Goal: Navigation & Orientation: Find specific page/section

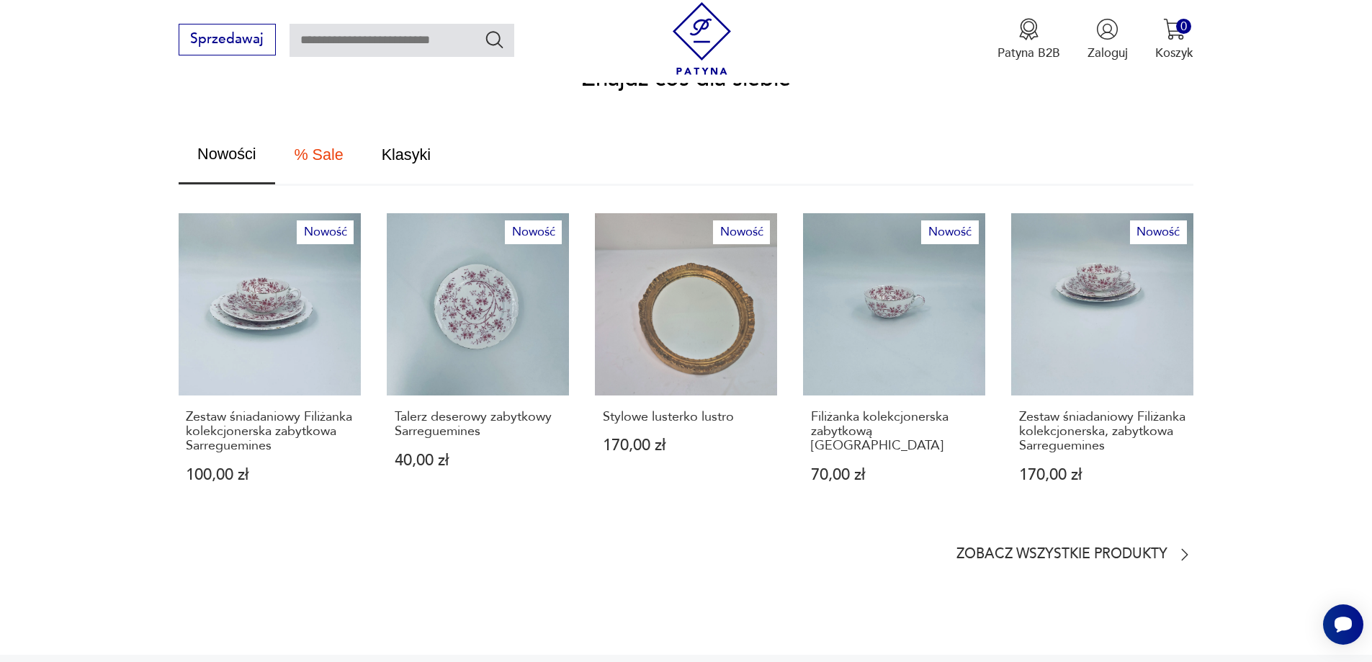
scroll to position [930, 0]
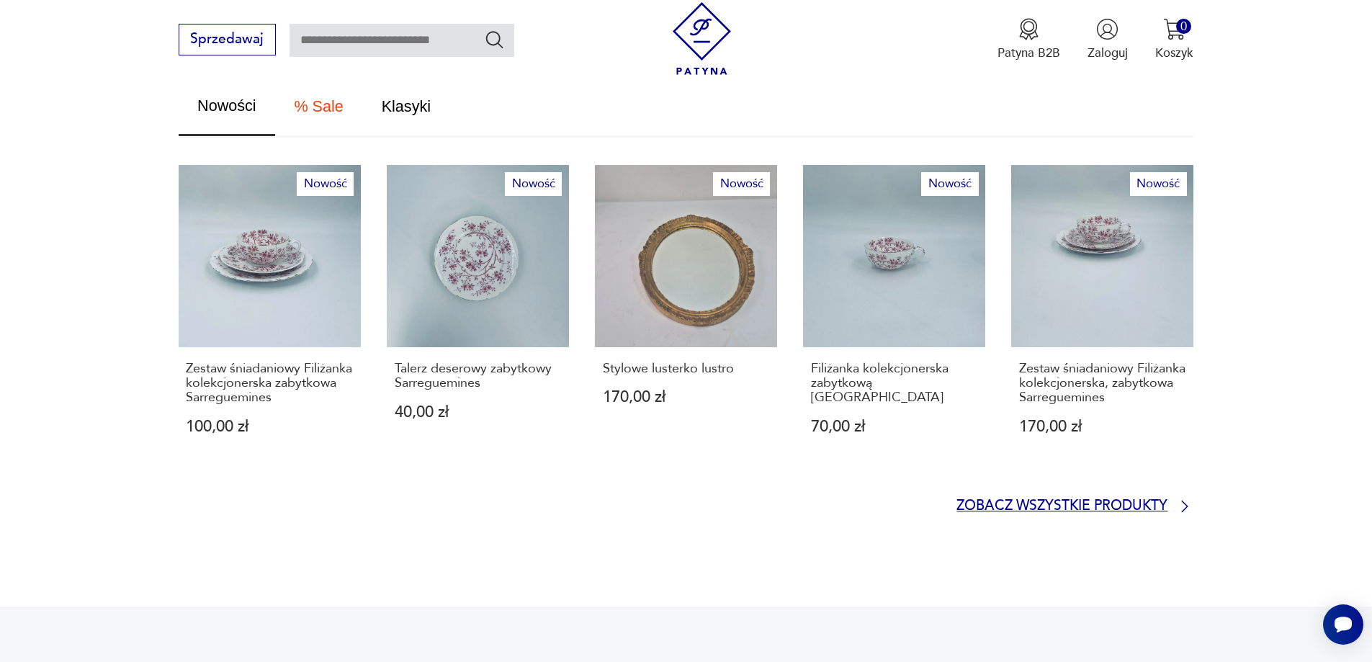
click at [1136, 500] on p "Zobacz wszystkie produkty" at bounding box center [1061, 506] width 211 height 12
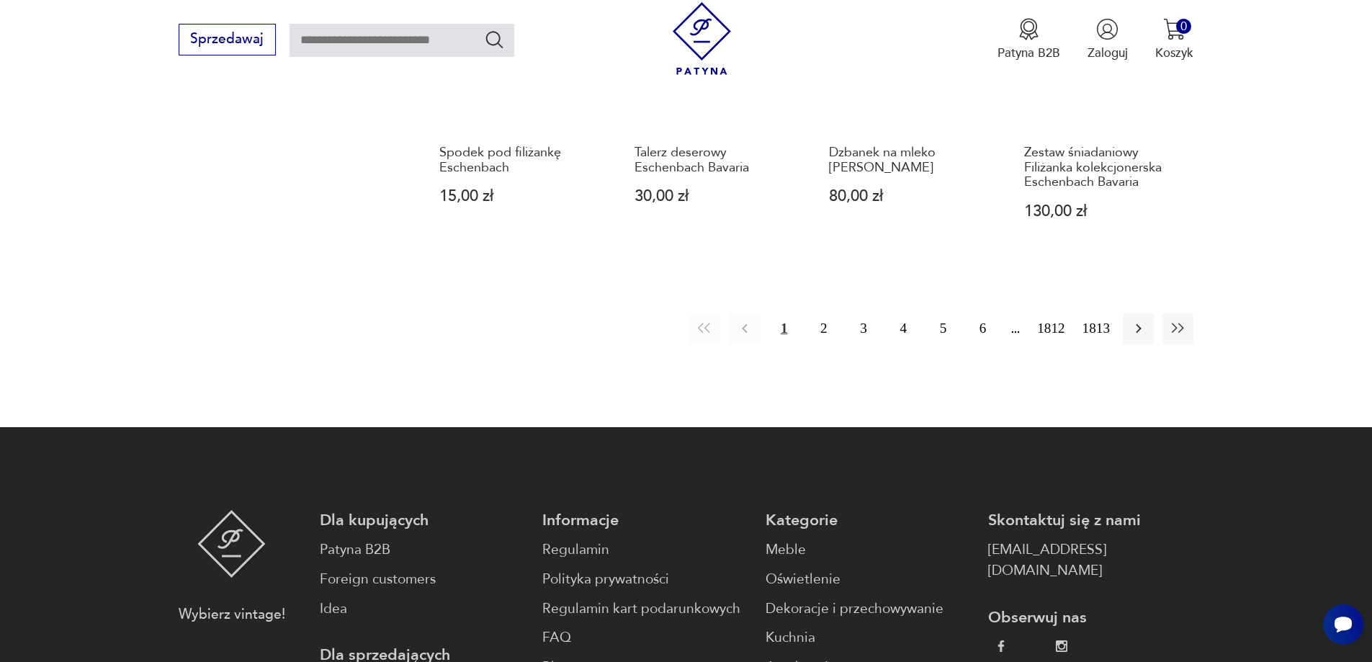
scroll to position [1539, 0]
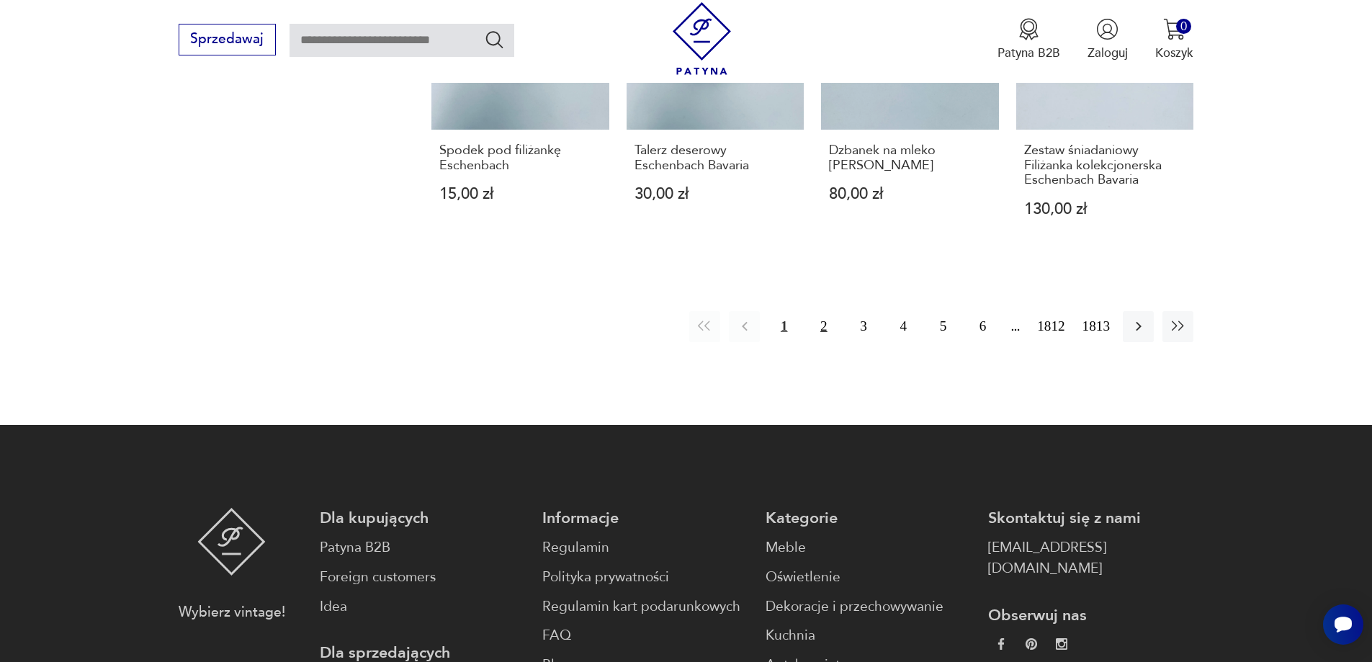
click at [823, 328] on button "2" at bounding box center [823, 326] width 31 height 31
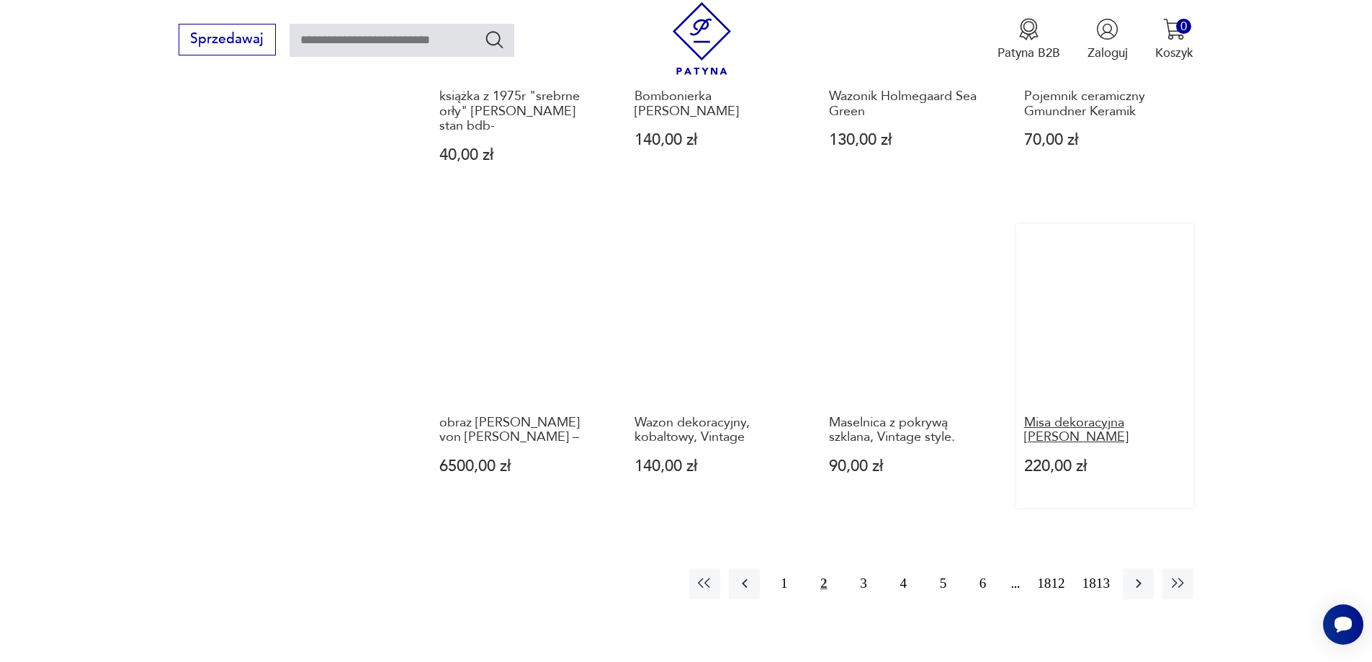
scroll to position [1324, 0]
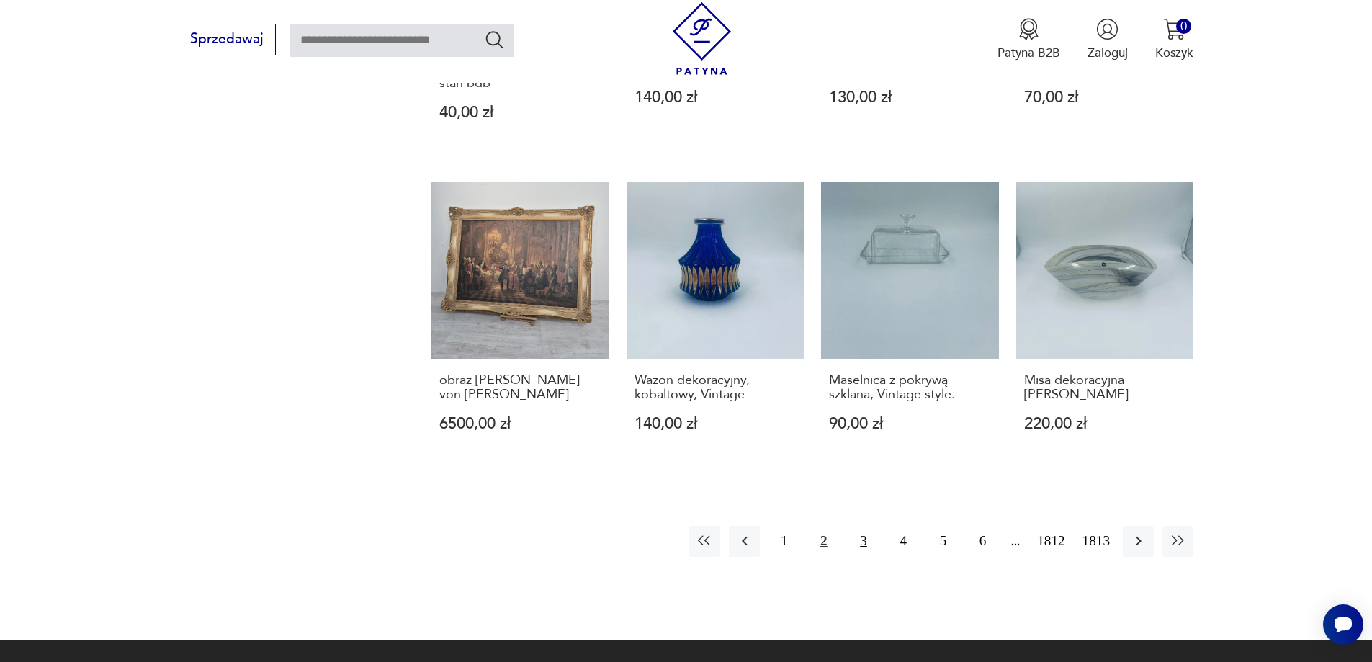
click at [860, 526] on button "3" at bounding box center [863, 541] width 31 height 31
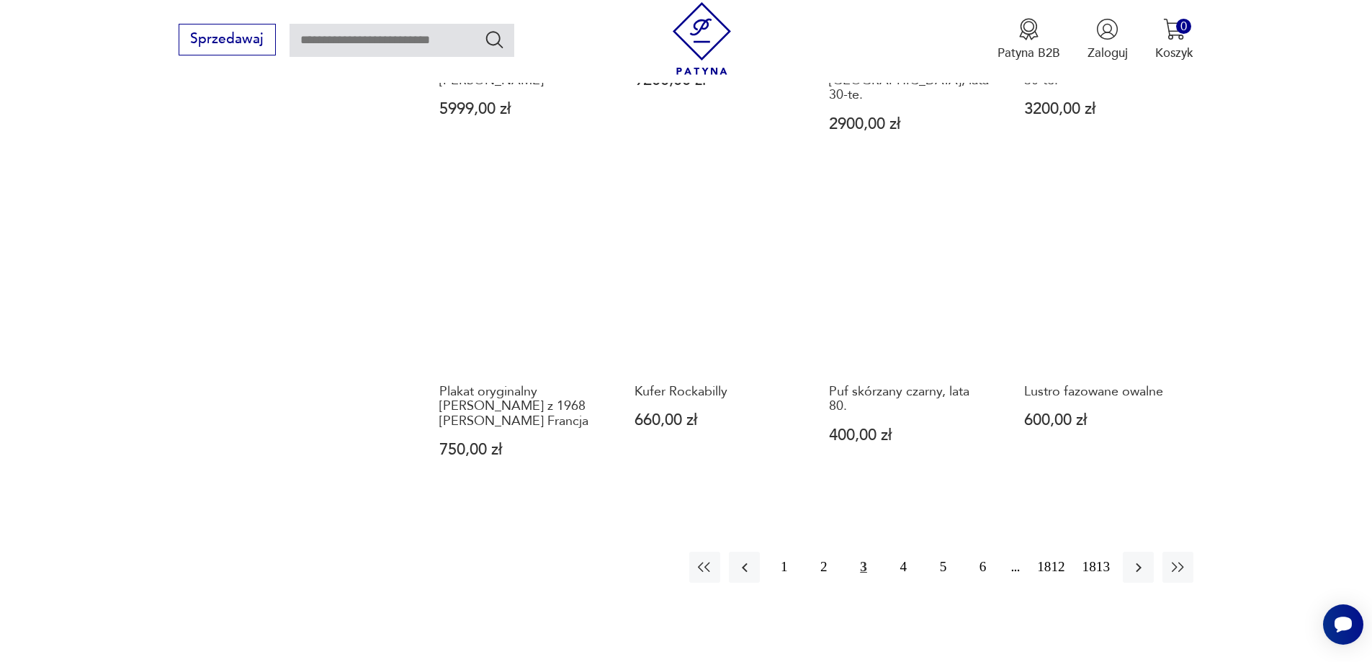
scroll to position [1324, 0]
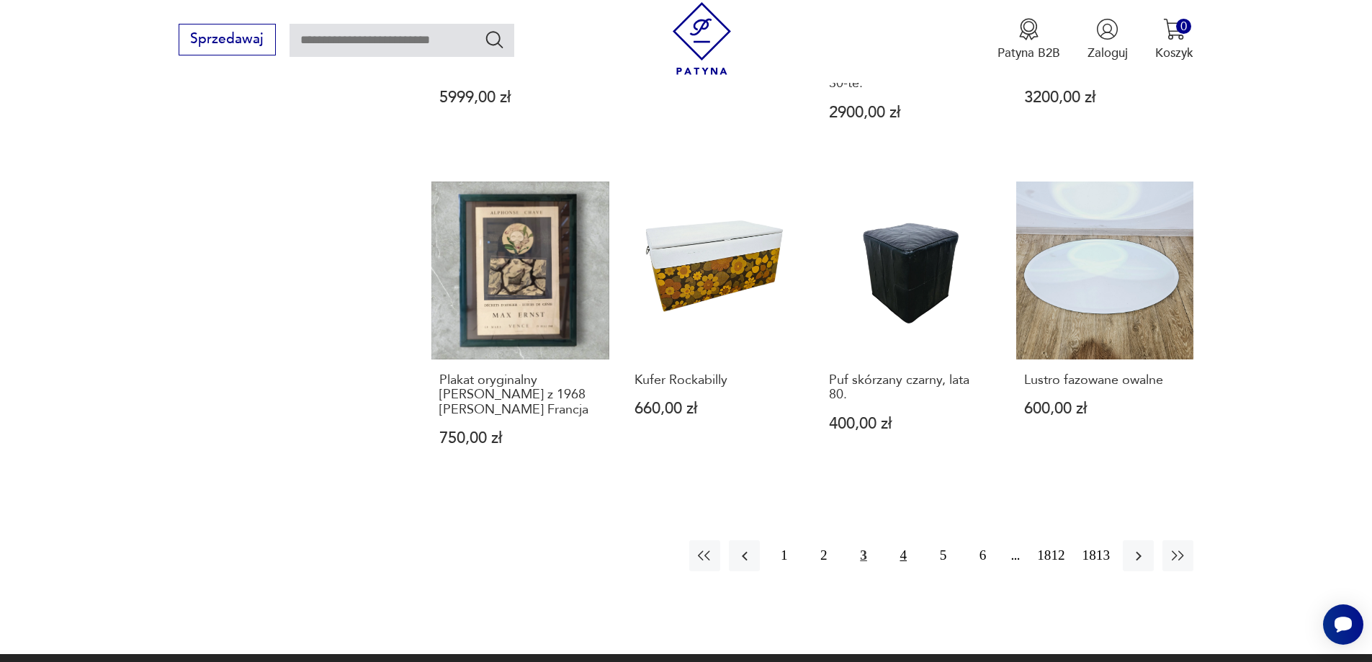
click at [900, 540] on button "4" at bounding box center [903, 555] width 31 height 31
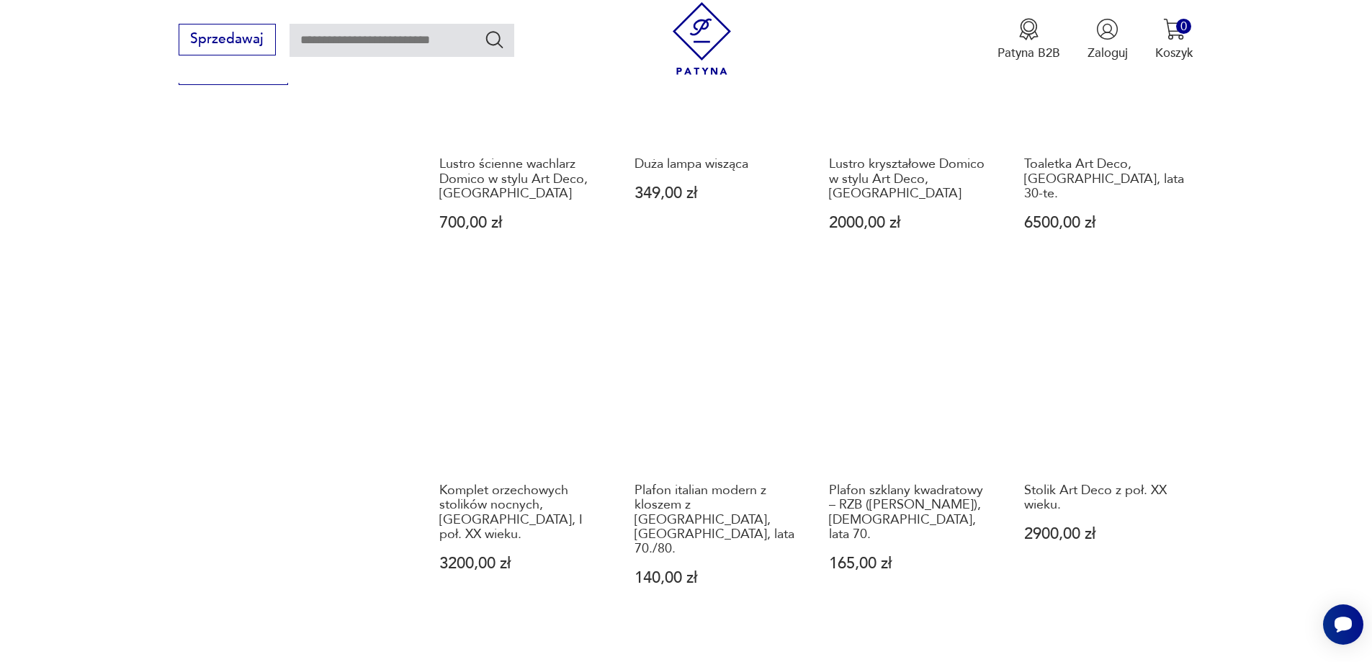
scroll to position [1396, 0]
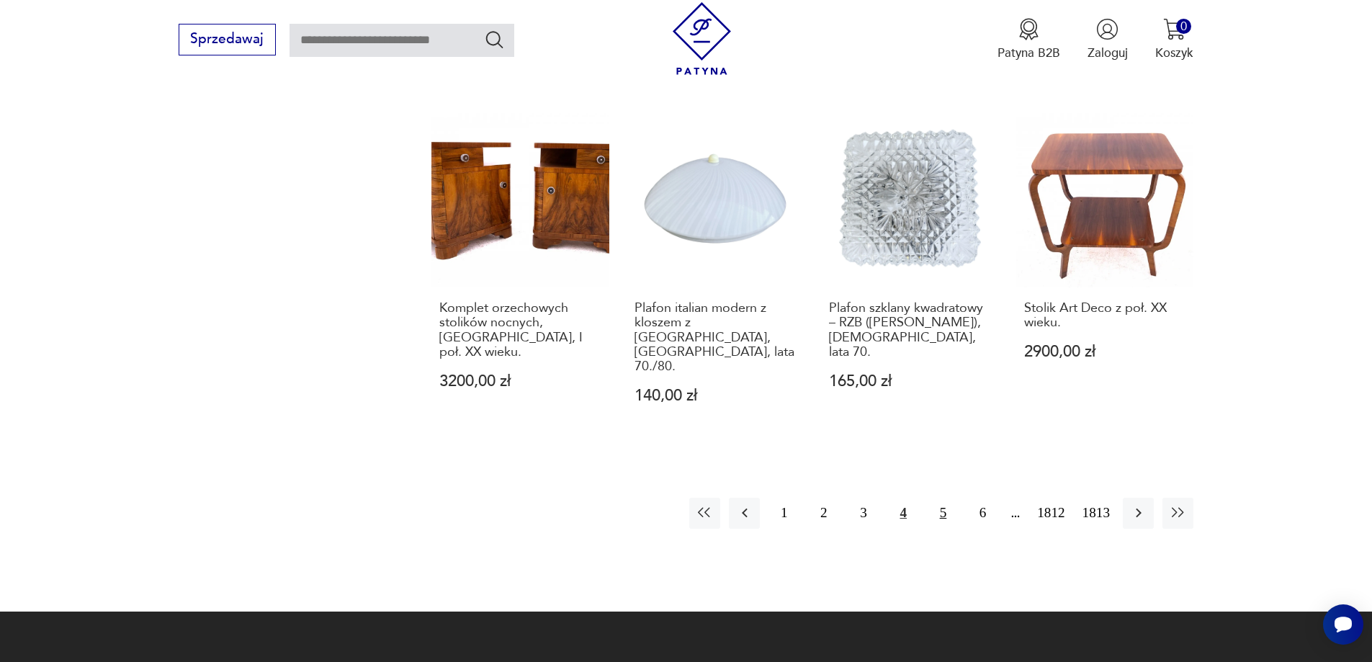
click at [949, 498] on button "5" at bounding box center [943, 513] width 31 height 31
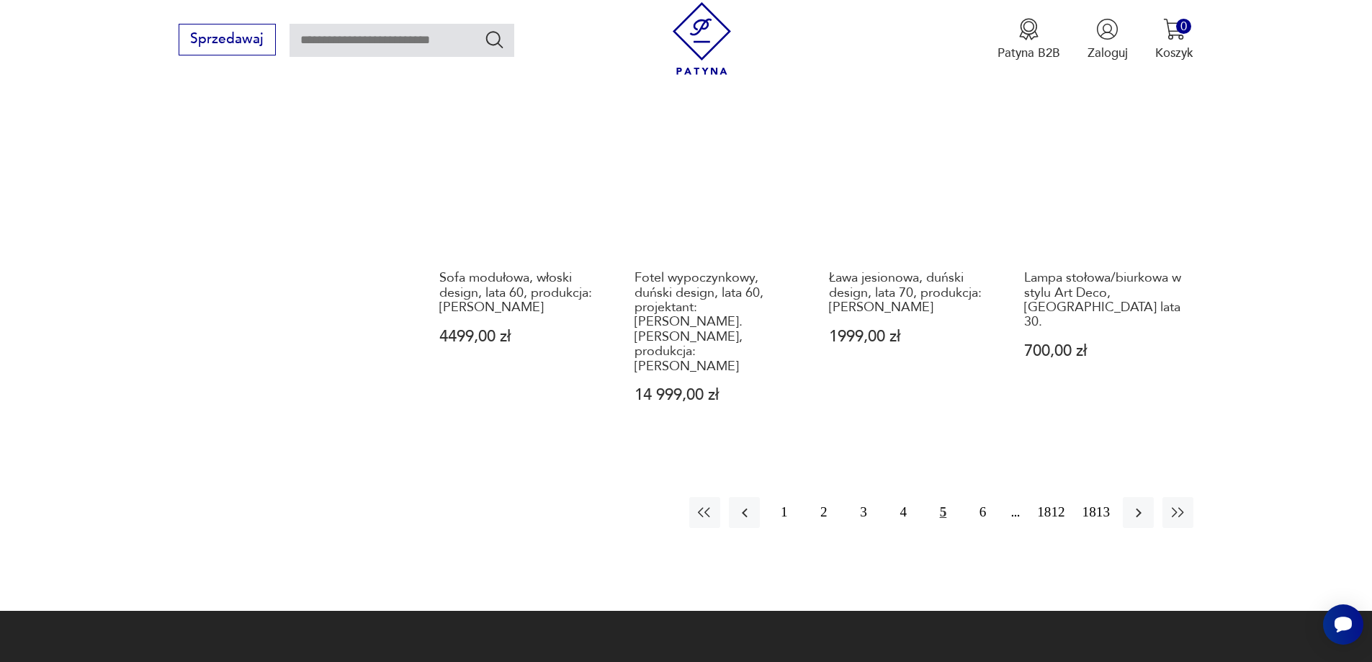
scroll to position [1540, 0]
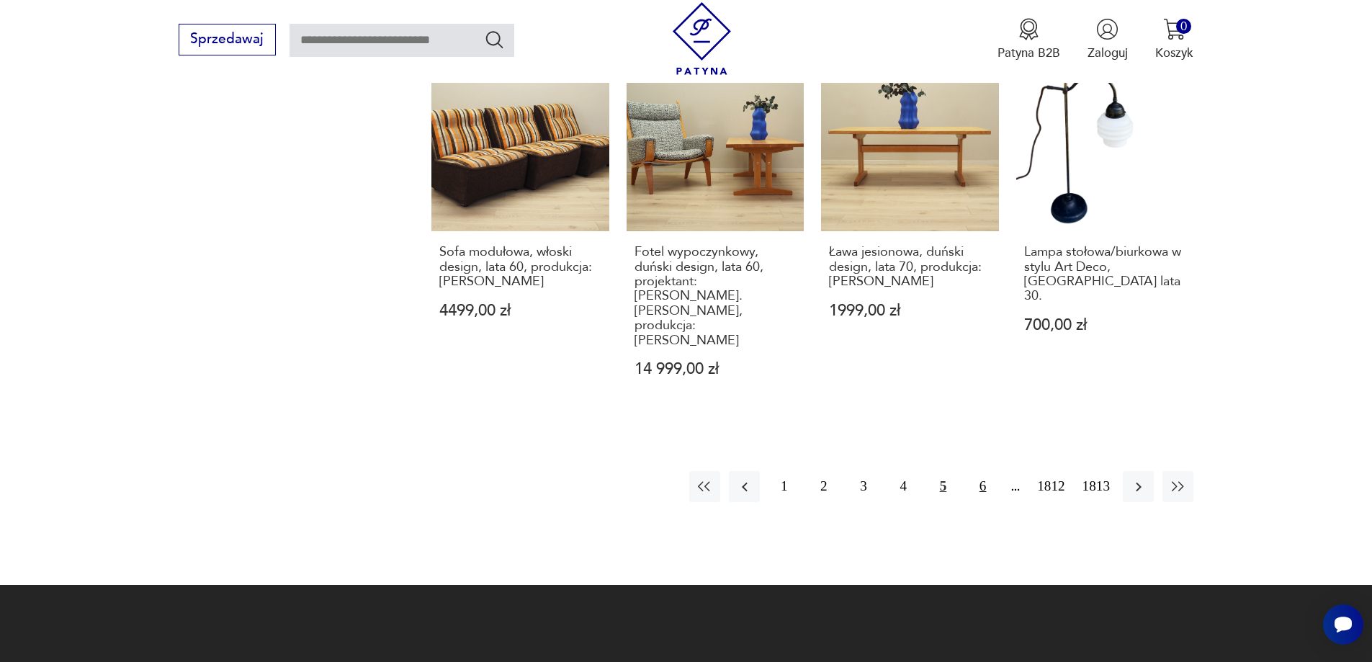
click at [983, 471] on button "6" at bounding box center [982, 486] width 31 height 31
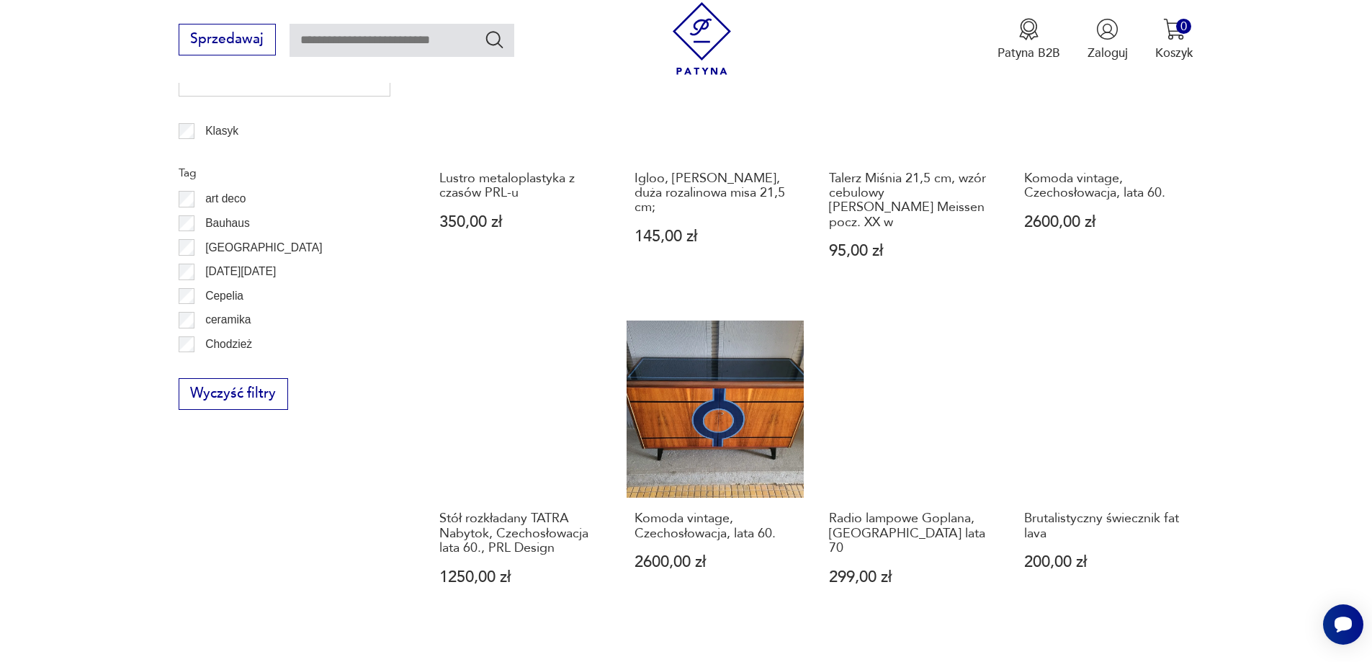
scroll to position [892, 0]
